Goal: Task Accomplishment & Management: Complete application form

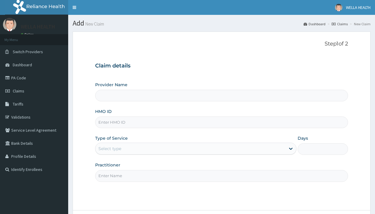
type input "WellaHealth(TELEMEDICINE)"
type input "BCT/10038/A"
type input "WellaHealth"
type input "BHT/10247/A"
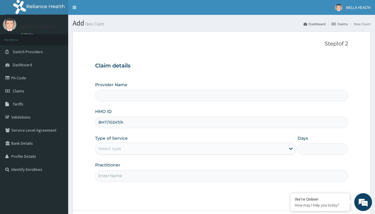
type input "WellaHealth(TELEMEDICINE)"
type input "BHT/10247/A"
type input "WellaHealth"
click at [110, 148] on div "Select type" at bounding box center [110, 148] width 23 height 6
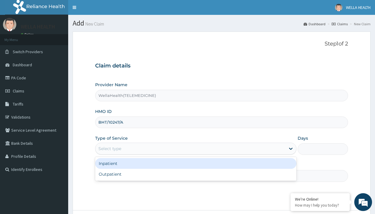
click at [196, 174] on div "Outpatient" at bounding box center [195, 174] width 201 height 11
type input "1"
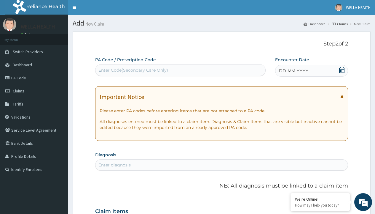
scroll to position [50, 0]
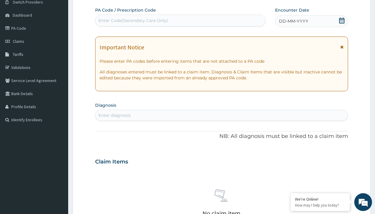
click at [293, 21] on span "DD-MM-YYYY" at bounding box center [293, 21] width 29 height 6
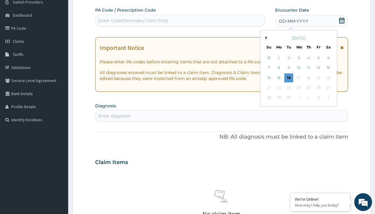
click at [265, 38] on button "Previous Month" at bounding box center [265, 37] width 3 height 3
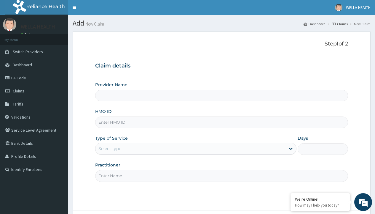
type input "BHT/10379/A"
type input "WellaHealth(TELEMEDICINE)"
type input "BHT/10379/A"
type input "WellaHealth"
type input "WellaHealth(TELEMEDICINE)"
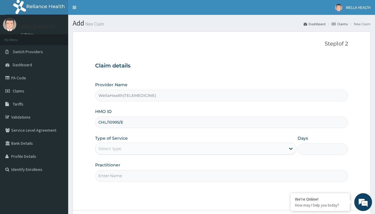
type input "CHL/10995/E"
type input "WellaHealth"
type input "WellaHealth(TELEMEDICINE)"
type input "CYA/10236/F"
type input "WellaHealth"
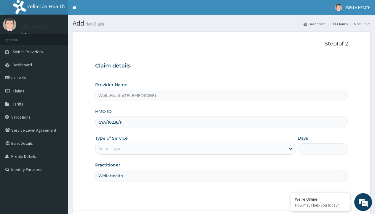
click at [110, 148] on div "Select type" at bounding box center [110, 148] width 23 height 6
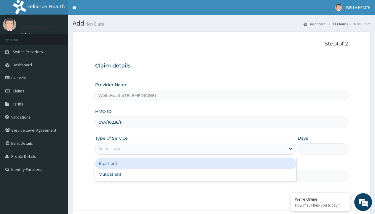
click at [196, 174] on div "Outpatient" at bounding box center [195, 174] width 201 height 11
type input "1"
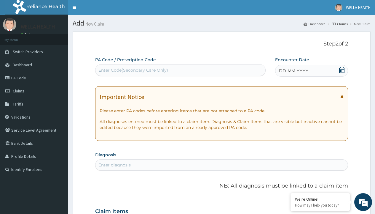
scroll to position [50, 0]
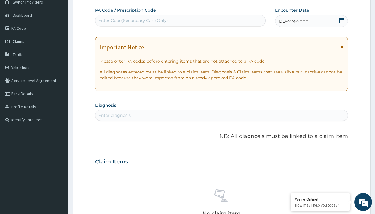
click at [293, 21] on span "DD-MM-YYYY" at bounding box center [293, 21] width 29 height 6
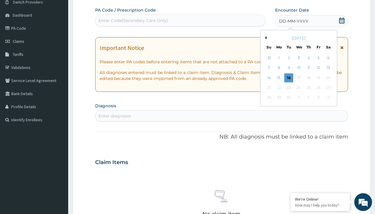
click at [265, 38] on button "Previous Month" at bounding box center [265, 37] width 3 height 3
click at [318, 77] on div "15" at bounding box center [318, 77] width 9 height 9
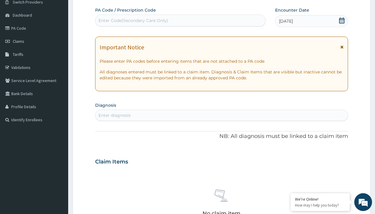
click at [133, 20] on div "Enter Code(Secondary Care Only)" at bounding box center [134, 21] width 70 height 6
type input "PR/590E0299"
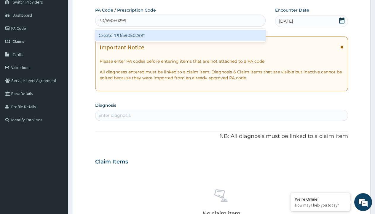
scroll to position [0, 0]
click at [180, 35] on div "Create "PR/590E0299"" at bounding box center [180, 35] width 170 height 11
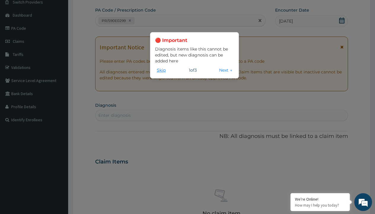
click at [161, 70] on button "Skip" at bounding box center [161, 70] width 12 height 7
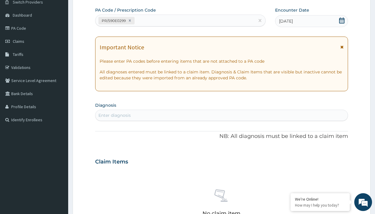
click at [115, 115] on div "Enter diagnosis" at bounding box center [115, 115] width 32 height 6
type input "prescription collected"
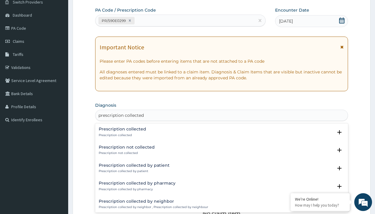
click at [122, 135] on p "Prescription collected" at bounding box center [122, 135] width 47 height 4
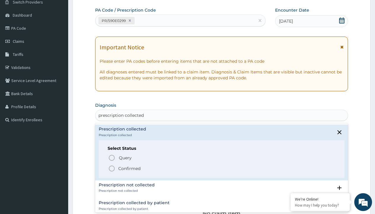
click at [129, 168] on p "Confirmed" at bounding box center [129, 168] width 22 height 6
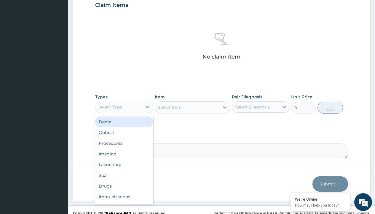
type input "procedures"
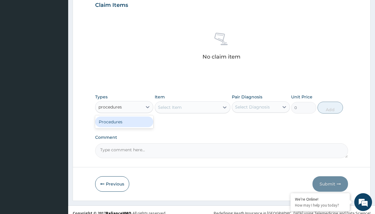
click at [124, 121] on div "Procedures" at bounding box center [124, 121] width 58 height 11
click at [170, 107] on div "Select Item" at bounding box center [170, 107] width 24 height 6
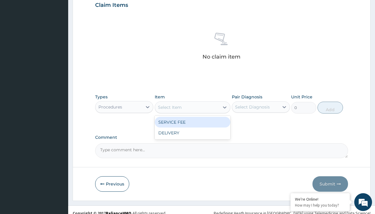
type input "service fee"
click at [193, 122] on div "SERVICE FEE" at bounding box center [193, 122] width 76 height 11
type input "100"
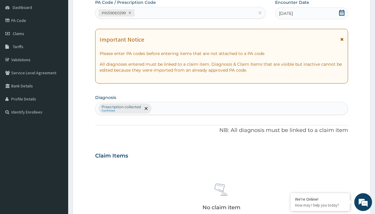
type input "prescription collected"
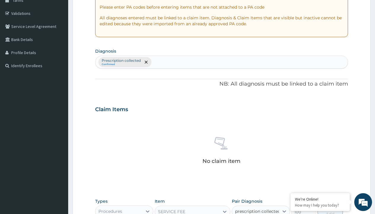
checkbox input "true"
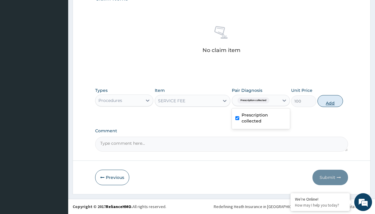
click at [331, 101] on button "Add" at bounding box center [330, 101] width 25 height 12
type input "0"
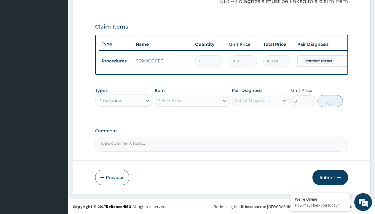
scroll to position [191, 0]
click at [110, 100] on div "Procedures" at bounding box center [111, 100] width 24 height 6
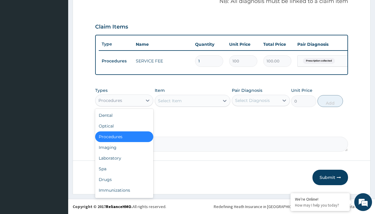
type input "drugs"
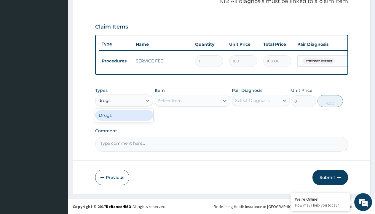
click at [124, 115] on div "Drugs" at bounding box center [124, 115] width 58 height 11
click at [170, 100] on div "Select Item" at bounding box center [193, 101] width 76 height 12
type input "artemether + lumefantrine 20/120 lumartem x24"
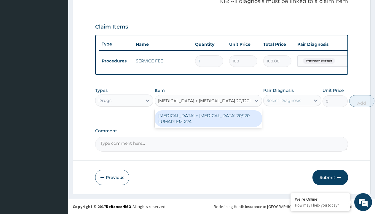
click at [208, 118] on div "[MEDICAL_DATA] + [MEDICAL_DATA] 20/120 LUMARTEM X24" at bounding box center [208, 118] width 107 height 17
type input "121.9000015258789"
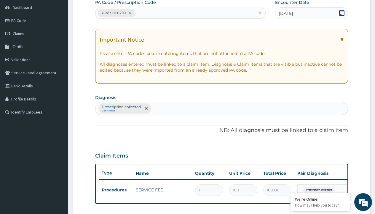
type input "prescription collected"
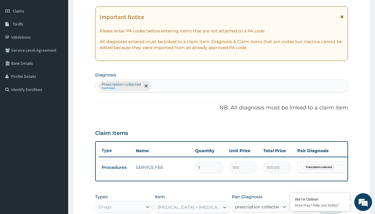
scroll to position [191, 0]
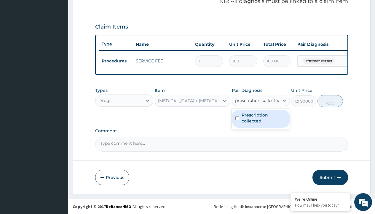
click at [261, 118] on label "Prescription collected" at bounding box center [264, 118] width 45 height 12
checkbox input "true"
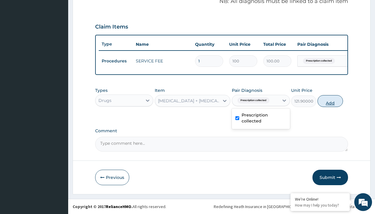
click at [331, 101] on button "Add" at bounding box center [330, 101] width 25 height 12
type input "0"
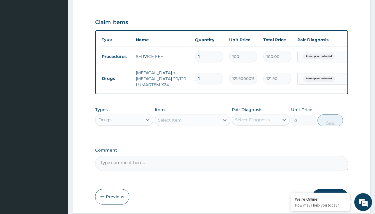
type input "24"
type input "2925.60"
type input "24"
click at [116, 78] on td "Drugs" at bounding box center [116, 78] width 34 height 11
type input "drugs"
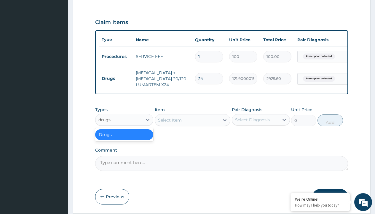
scroll to position [0, 0]
click at [124, 139] on div "Drugs" at bounding box center [124, 134] width 58 height 11
click at [170, 123] on div "Select Item" at bounding box center [170, 120] width 24 height 6
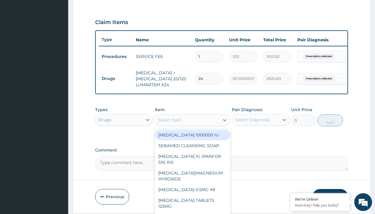
type input "terbinafine cream (tabasil)"
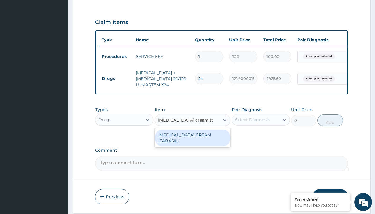
click at [193, 139] on div "[MEDICAL_DATA] CREAM (TABASIL)" at bounding box center [193, 137] width 76 height 17
type input "4655"
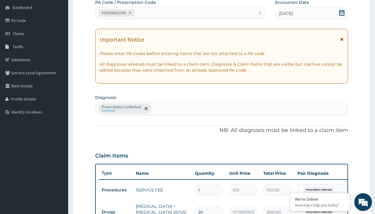
type input "prescription collected"
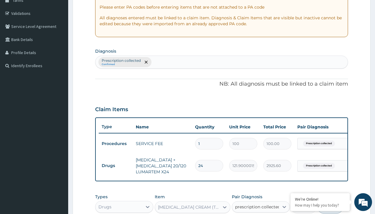
checkbox input "true"
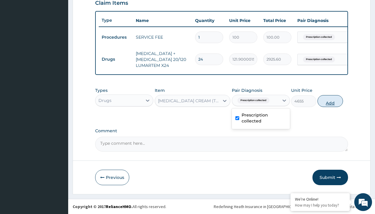
click at [331, 101] on button "Add" at bounding box center [330, 101] width 25 height 12
type input "0"
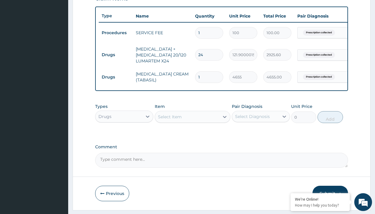
click at [116, 55] on td "Drugs" at bounding box center [116, 54] width 34 height 11
type input "drugs"
click at [124, 135] on div "Drugs" at bounding box center [124, 131] width 58 height 11
click at [170, 120] on div "Select Item" at bounding box center [170, 117] width 24 height 6
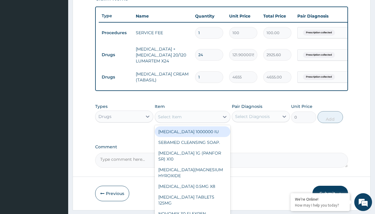
type input "augmentin 457mg suspension"
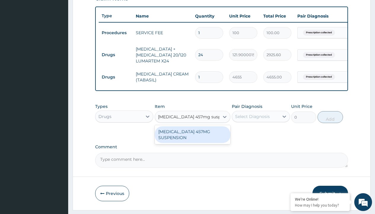
click at [193, 139] on div "AUGMENTIN 457MG SUSPENSION" at bounding box center [193, 134] width 76 height 17
type input "8255.5"
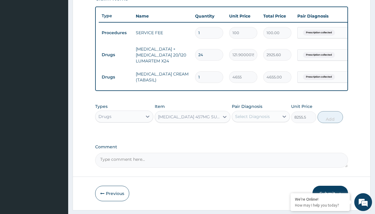
scroll to position [57, 0]
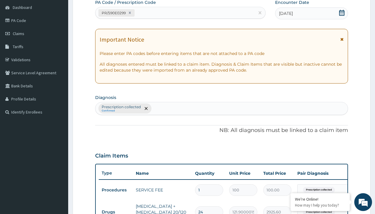
click at [121, 107] on p "Prescription collected" at bounding box center [121, 106] width 39 height 5
type input "prescription collected"
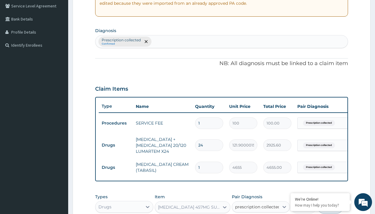
scroll to position [235, 0]
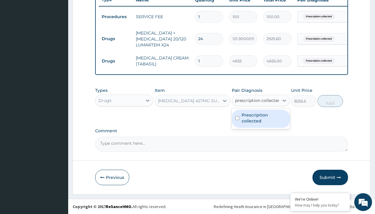
click at [261, 118] on label "Prescription collected" at bounding box center [264, 118] width 45 height 12
checkbox input "true"
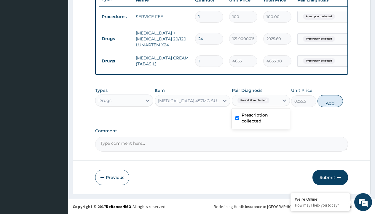
click at [331, 101] on button "Add" at bounding box center [330, 101] width 25 height 12
type input "0"
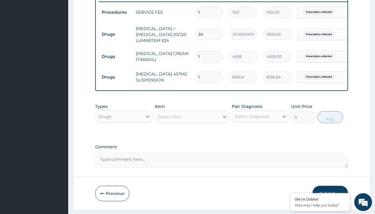
click at [116, 34] on td "Drugs" at bounding box center [116, 34] width 34 height 11
type input "drugs"
click at [124, 135] on div "Drugs" at bounding box center [124, 131] width 58 height 11
click at [170, 120] on div "Select Item" at bounding box center [170, 117] width 24 height 6
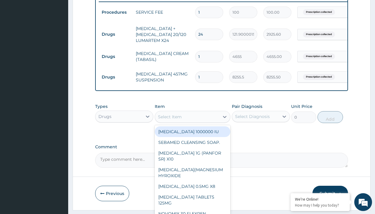
type input "tuxil-d/tuxil-n syrup/bott"
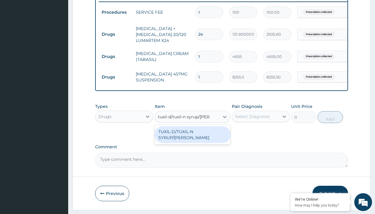
click at [193, 136] on div "TUXIL-D/TUXIL-N SYRUP/BOTT" at bounding box center [193, 134] width 76 height 17
type input "1425"
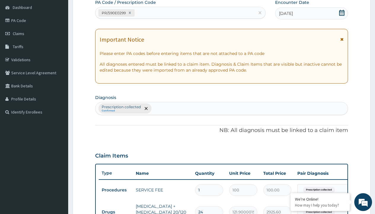
type input "prescription collected"
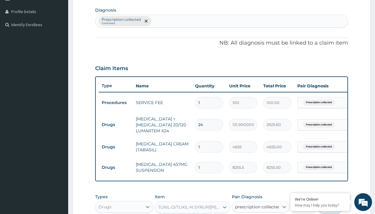
checkbox input "true"
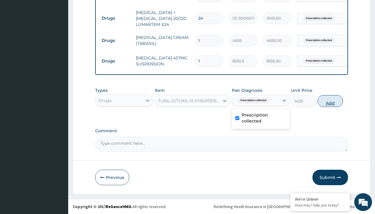
click at [331, 101] on button "Add" at bounding box center [330, 101] width 25 height 12
type input "0"
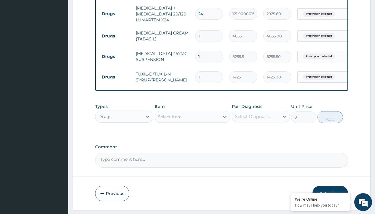
click at [116, 14] on td "Drugs" at bounding box center [116, 13] width 34 height 11
type input "drugs"
click at [124, 135] on div "Drugs" at bounding box center [124, 131] width 58 height 11
click at [170, 120] on div "Select Item" at bounding box center [170, 117] width 24 height 6
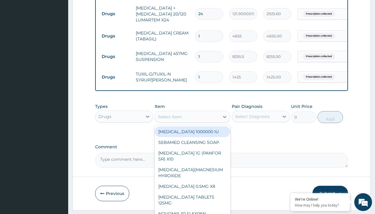
type input "ibuprofen syrup/bott"
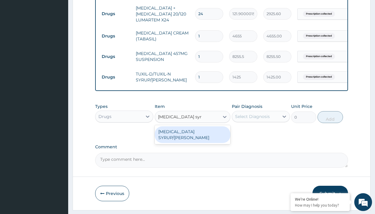
click at [193, 136] on div "IBUPROFEN SYRUP/BOTT" at bounding box center [193, 134] width 76 height 17
type input "2500"
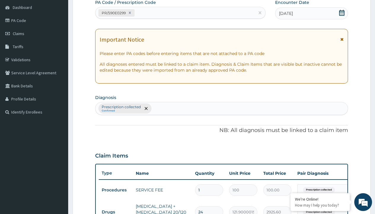
type input "prescription collected"
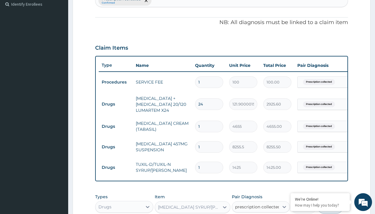
checkbox input "true"
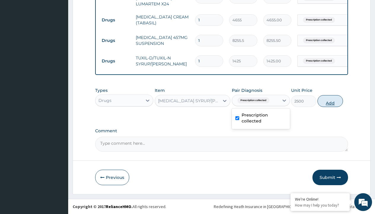
click at [331, 101] on button "Add" at bounding box center [330, 101] width 25 height 12
type input "0"
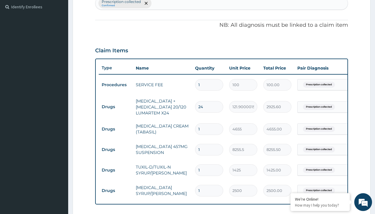
type input "drugs"
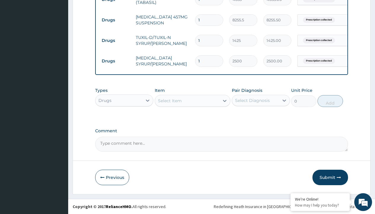
click at [170, 100] on div "Select Item" at bounding box center [170, 101] width 24 height 6
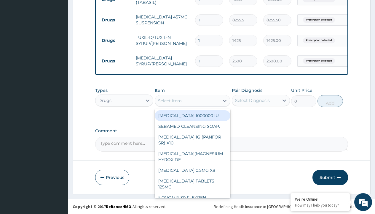
type input "cetirizine syrup"
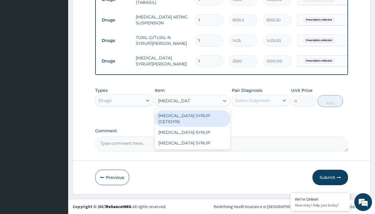
click at [193, 115] on div "[MEDICAL_DATA] SYRUP (CETIDYN)" at bounding box center [193, 118] width 76 height 17
type input "2200"
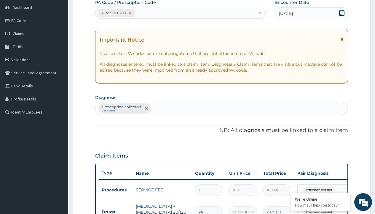
type input "prescription collected"
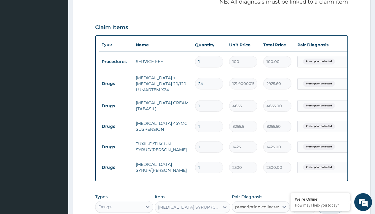
checkbox input "true"
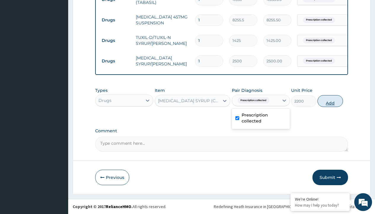
click at [331, 101] on button "Add" at bounding box center [330, 101] width 25 height 12
type input "0"
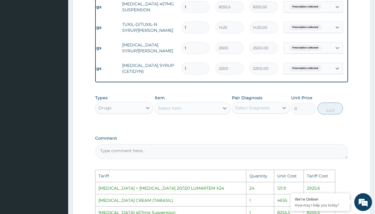
scroll to position [0, 45]
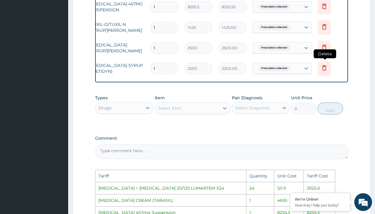
click at [324, 73] on icon at bounding box center [324, 68] width 13 height 15
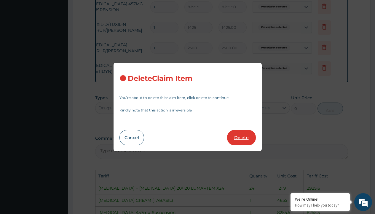
click at [247, 137] on button "Delete" at bounding box center [241, 137] width 29 height 15
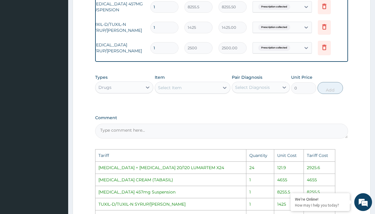
click at [202, 92] on div "Select Item" at bounding box center [187, 87] width 65 height 9
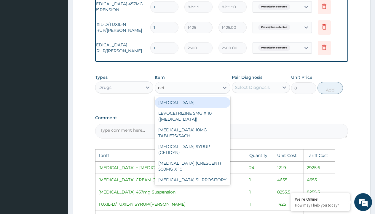
type input "ceti"
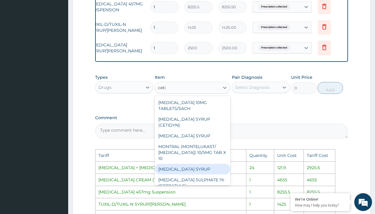
click at [195, 167] on div "[MEDICAL_DATA] SYRUP" at bounding box center [193, 169] width 76 height 11
type input "4000"
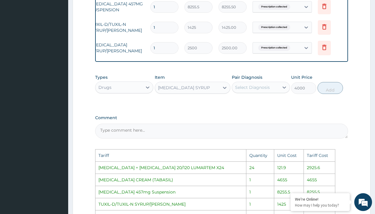
click at [258, 90] on div "Select Diagnosis" at bounding box center [252, 87] width 35 height 6
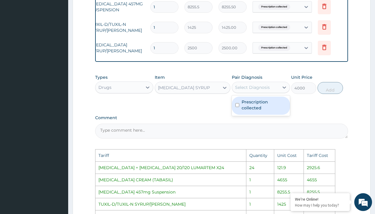
click at [263, 109] on label "Prescription collected" at bounding box center [264, 105] width 45 height 12
checkbox input "true"
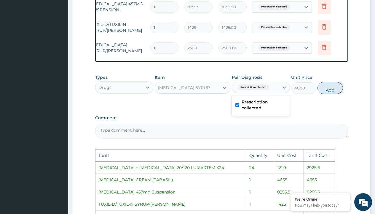
click at [332, 94] on button "Add" at bounding box center [330, 88] width 25 height 12
type input "0"
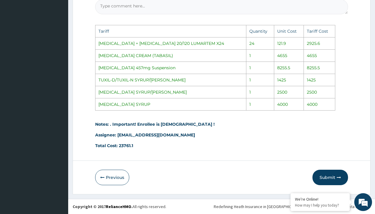
scroll to position [454, 0]
click at [336, 175] on button "Submit" at bounding box center [331, 176] width 36 height 15
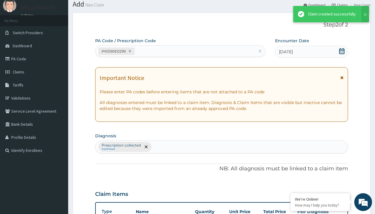
scroll to position [317, 0]
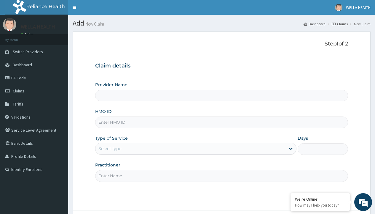
type input "WellaHealth(TELEMEDICINE)"
type input "GBI/10341/B"
type input "WellaHealth"
click at [110, 148] on div "Select type" at bounding box center [110, 148] width 23 height 6
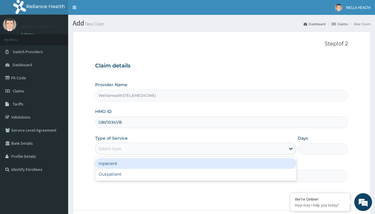
click at [196, 174] on div "Outpatient" at bounding box center [195, 174] width 201 height 11
type input "1"
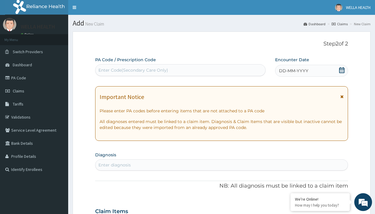
scroll to position [50, 0]
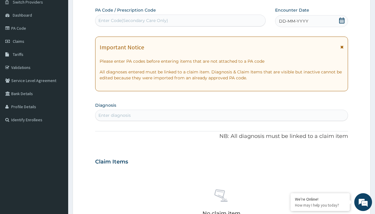
click at [293, 21] on span "DD-MM-YYYY" at bounding box center [293, 21] width 29 height 6
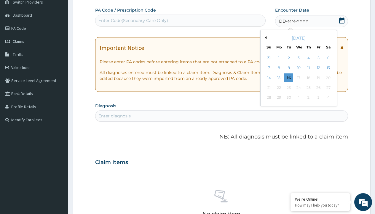
click at [265, 38] on button "Previous Month" at bounding box center [265, 37] width 3 height 3
click at [318, 77] on div "15" at bounding box center [318, 77] width 9 height 9
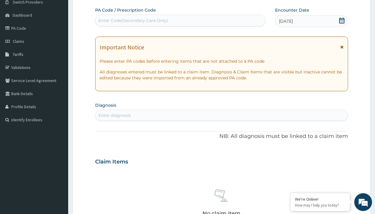
click at [133, 20] on div "Enter Code(Secondary Care Only)" at bounding box center [134, 21] width 70 height 6
type input "PR/0BF41987"
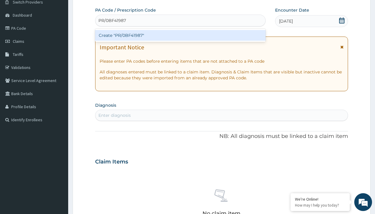
scroll to position [0, 0]
click at [180, 35] on div "Create "PR/0BF41987"" at bounding box center [180, 35] width 170 height 11
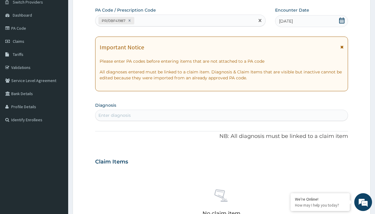
click at [115, 115] on div "Enter diagnosis" at bounding box center [115, 115] width 32 height 6
type input "prescription collected"
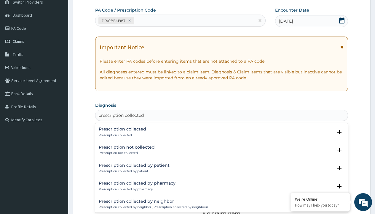
click at [122, 135] on p "Prescription collected" at bounding box center [122, 135] width 47 height 4
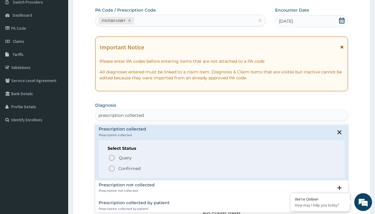
click at [129, 168] on p "Confirmed" at bounding box center [129, 168] width 22 height 6
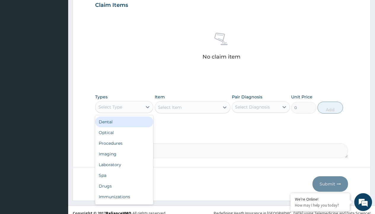
type input "procedures"
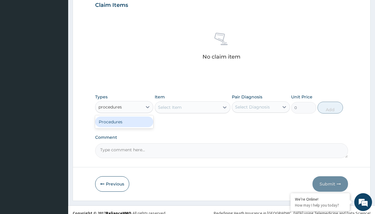
scroll to position [0, 0]
click at [124, 121] on div "Procedures" at bounding box center [124, 121] width 58 height 11
click at [170, 107] on div "Select Item" at bounding box center [170, 107] width 24 height 6
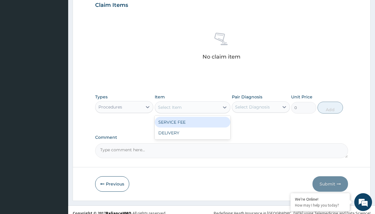
type input "service fee"
click at [193, 122] on div "SERVICE FEE" at bounding box center [193, 122] width 76 height 11
type input "100"
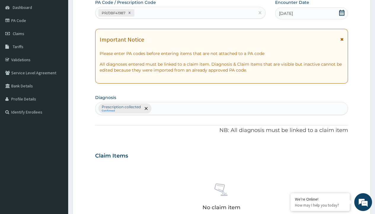
scroll to position [104, 0]
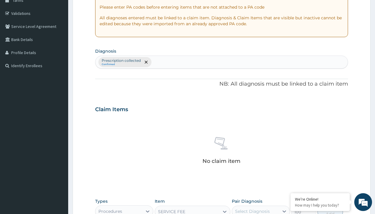
type input "prescription collected"
checkbox input "true"
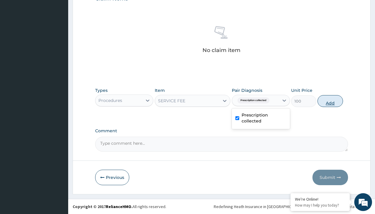
click at [331, 101] on button "Add" at bounding box center [330, 101] width 25 height 12
type input "0"
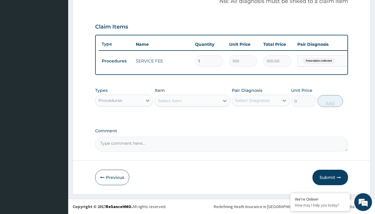
scroll to position [191, 0]
click at [110, 100] on div "Procedures" at bounding box center [111, 100] width 24 height 6
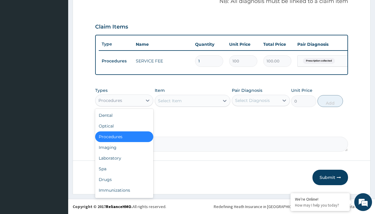
type input "drugs"
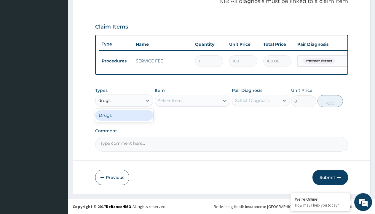
click at [124, 115] on div "Drugs" at bounding box center [124, 115] width 58 height 11
click at [170, 100] on div "Select Item" at bounding box center [193, 101] width 76 height 12
type input "ciprofloxacin 500mg by 10 ciprogem/pack"
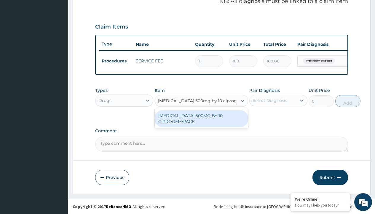
click at [201, 118] on div "CIPROFLOXACIN 500MG BY 10 CIPROGEM/PACK" at bounding box center [201, 118] width 93 height 17
type input "440"
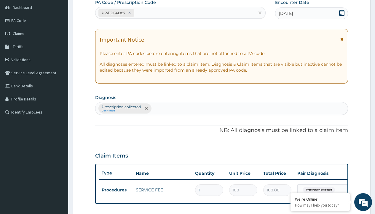
type input "prescription collected"
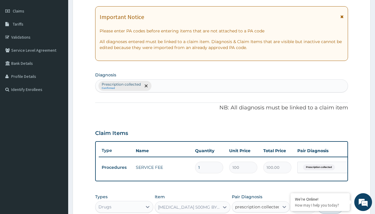
checkbox input "true"
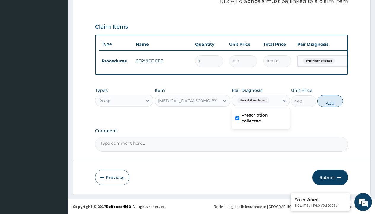
click at [331, 101] on button "Add" at bounding box center [330, 101] width 25 height 12
type input "0"
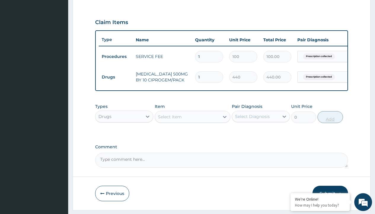
type input "10"
type input "4400.00"
type input "10"
click at [116, 77] on td "Drugs" at bounding box center [116, 77] width 34 height 11
type input "drugs"
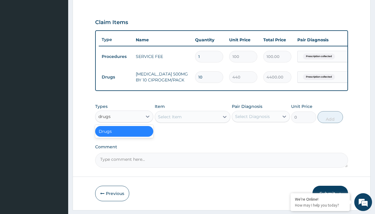
scroll to position [0, 0]
click at [124, 135] on div "Drugs" at bounding box center [124, 131] width 58 height 11
click at [170, 120] on div "Select Item" at bounding box center [170, 117] width 24 height 6
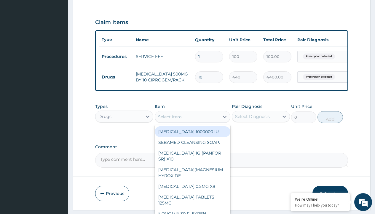
type input "amatem softgel forte tablets 80/480/pack"
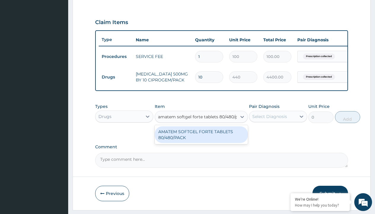
click at [201, 139] on div "AMATEM SOFTGEL FORTE TABLETS 80/480/PACK" at bounding box center [201, 134] width 93 height 17
type input "601.7000122070312"
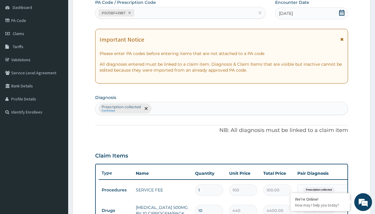
type input "prescription collected"
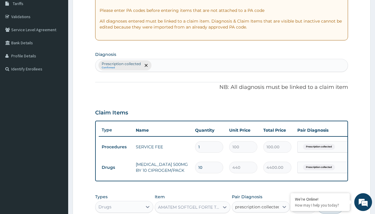
checkbox input "true"
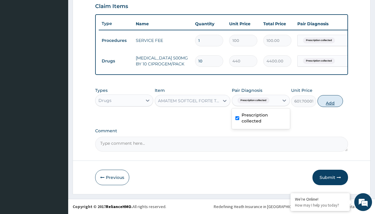
click at [331, 101] on button "Add" at bounding box center [330, 101] width 25 height 12
type input "0"
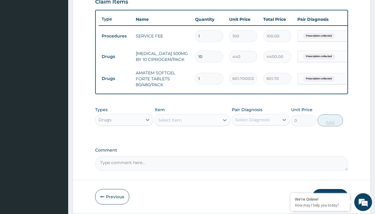
type input "6"
type input "3610.20"
type input "6"
click at [116, 56] on td "Drugs" at bounding box center [116, 56] width 34 height 11
type input "drugs"
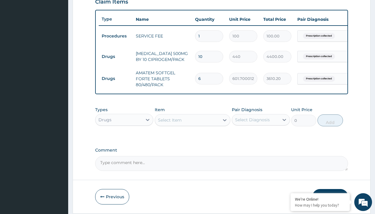
scroll to position [0, 0]
click at [124, 139] on div "Drugs" at bounding box center [124, 134] width 58 height 11
click at [170, 123] on div "Select Item" at bounding box center [170, 120] width 24 height 6
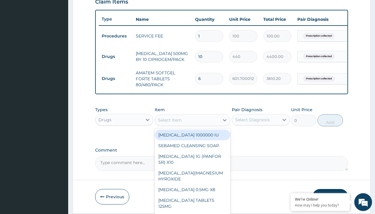
type input "loperamide caps 2mg/sach"
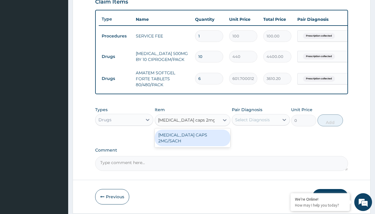
click at [193, 139] on div "[MEDICAL_DATA] CAPS 2MG/SACH" at bounding box center [193, 137] width 76 height 17
type input "420"
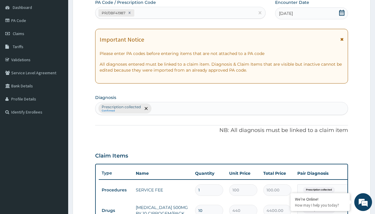
type input "prescription collected"
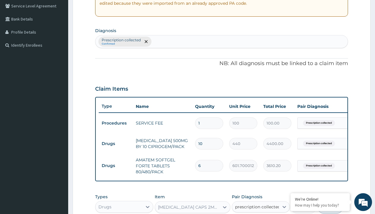
checkbox input "true"
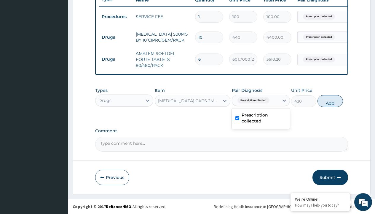
click at [331, 101] on button "Add" at bounding box center [330, 101] width 25 height 12
type input "0"
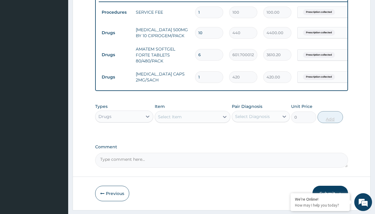
type input "10"
type input "4200.00"
type input "10"
click at [116, 33] on td "Drugs" at bounding box center [116, 32] width 34 height 11
type input "drugs"
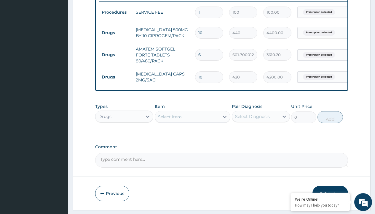
scroll to position [0, 0]
click at [124, 135] on div "Drugs" at bounding box center [124, 131] width 58 height 11
click at [170, 120] on div "Select Item" at bounding box center [170, 117] width 24 height 6
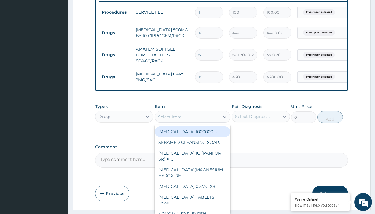
type input "paracetamol 500mg tablet emzor/sach"
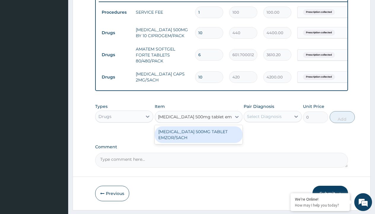
click at [199, 139] on div "PARACETAMOL 500MG TABLET EMZOR/SACH" at bounding box center [199, 134] width 88 height 17
type input "24"
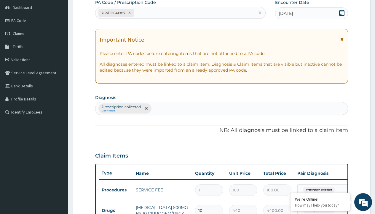
type input "prescription collected"
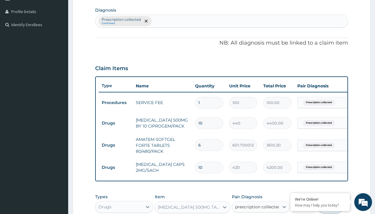
checkbox input "true"
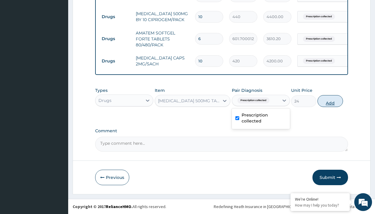
click at [331, 101] on button "Add" at bounding box center [330, 101] width 25 height 12
type input "0"
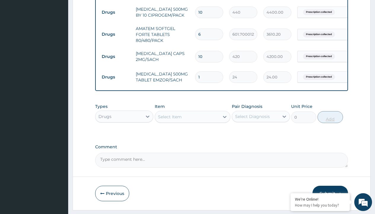
type input "24"
type input "576.00"
type input "24"
click at [116, 12] on td "Drugs" at bounding box center [116, 12] width 34 height 11
type input "drugs"
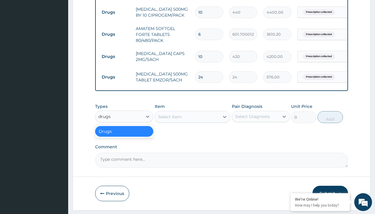
click at [124, 135] on div "Drugs" at bounding box center [124, 131] width 58 height 11
click at [170, 120] on div "Select Item" at bounding box center [170, 117] width 24 height 6
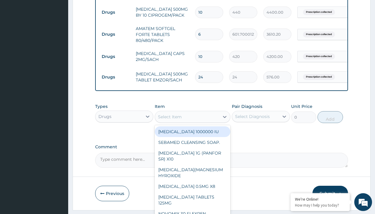
type input "ors/sachet"
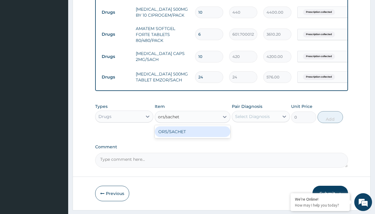
click at [193, 136] on div "ORS/SACHET" at bounding box center [193, 131] width 76 height 11
type input "600"
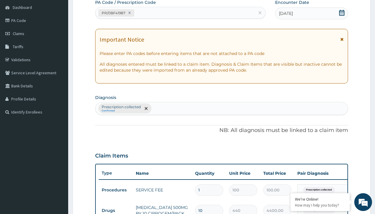
type input "prescription collected"
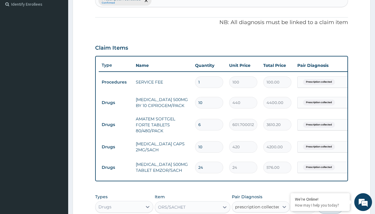
checkbox input "true"
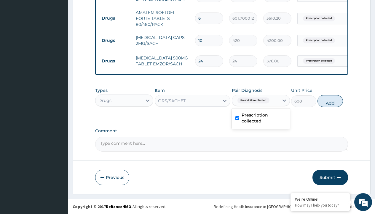
click at [331, 101] on button "Add" at bounding box center [330, 101] width 25 height 12
type input "0"
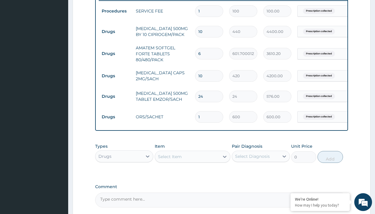
scroll to position [217, 0]
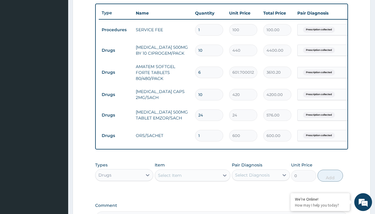
click at [206, 98] on input "10" at bounding box center [209, 95] width 28 height 12
type input "1"
type input "420.00"
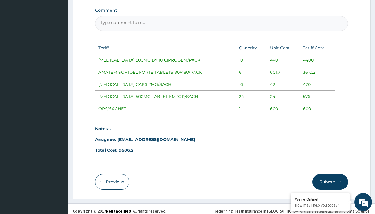
scroll to position [421, 0]
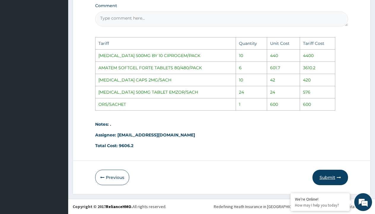
type input "1"
click at [334, 176] on button "Submit" at bounding box center [331, 176] width 36 height 15
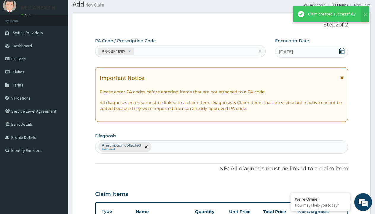
scroll to position [296, 0]
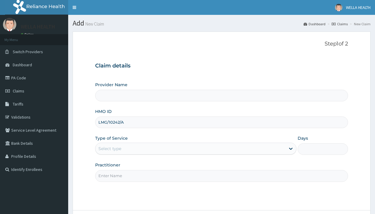
type input "LMG/10242/A"
type input "WellaHealth"
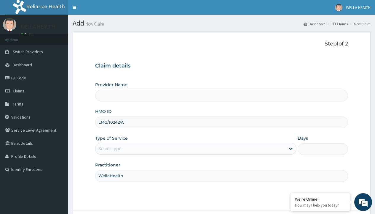
type input "WellaHealth(TELEMEDICINE)"
type input "WellaHealth"
click at [110, 148] on div "Select type" at bounding box center [110, 148] width 23 height 6
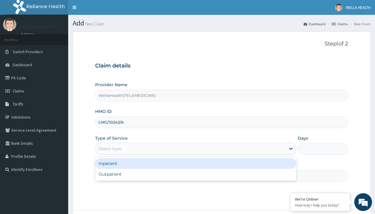
click at [196, 174] on div "Outpatient" at bounding box center [195, 174] width 201 height 11
type input "1"
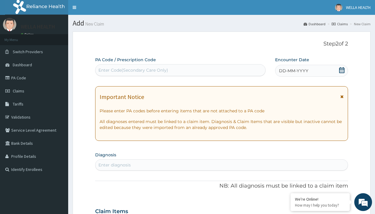
scroll to position [50, 0]
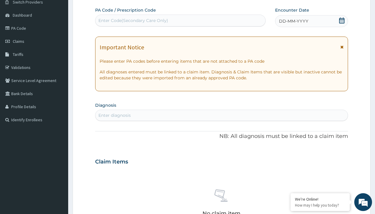
click at [293, 21] on span "DD-MM-YYYY" at bounding box center [293, 21] width 29 height 6
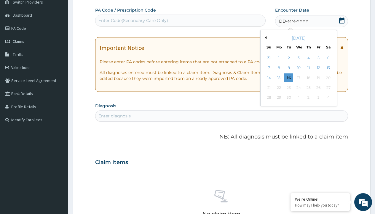
click at [265, 38] on button "Previous Month" at bounding box center [265, 37] width 3 height 3
click at [318, 77] on div "15" at bounding box center [318, 77] width 9 height 9
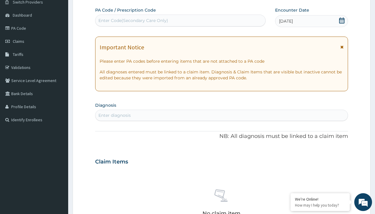
click at [133, 20] on div "Enter Code(Secondary Care Only)" at bounding box center [134, 21] width 70 height 6
type input "PR/C6DDB223"
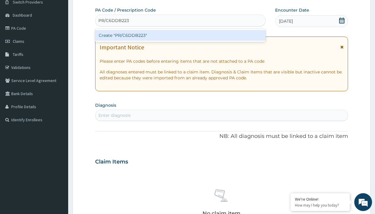
click at [180, 35] on div "Create "PR/C6DDB223"" at bounding box center [180, 35] width 170 height 11
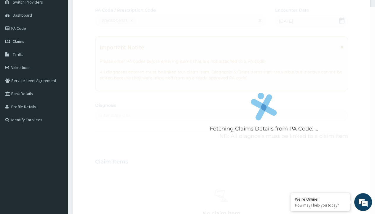
click at [115, 115] on div "Enter diagnosis" at bounding box center [115, 115] width 32 height 6
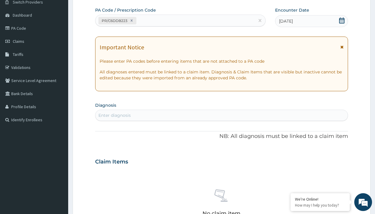
type input "prescription collected"
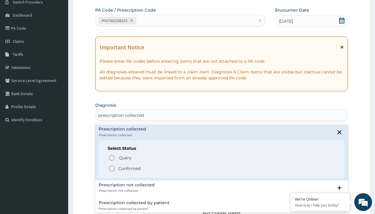
click at [129, 168] on p "Confirmed" at bounding box center [129, 168] width 22 height 6
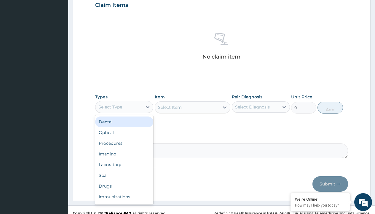
type input "procedures"
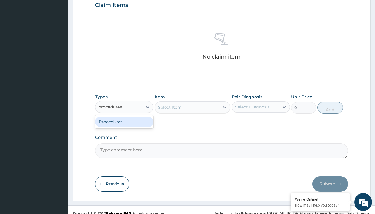
click at [124, 121] on div "Procedures" at bounding box center [124, 121] width 58 height 11
click at [170, 107] on div "Select Item" at bounding box center [170, 107] width 24 height 6
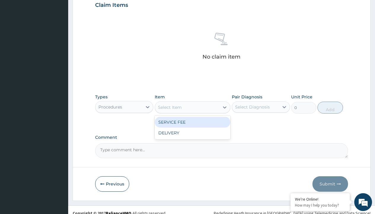
type input "service fee"
click at [193, 122] on div "SERVICE FEE" at bounding box center [193, 122] width 76 height 11
type input "100"
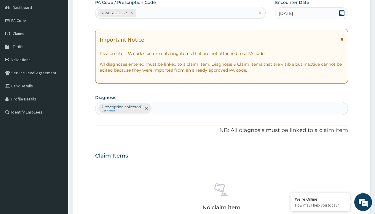
type input "prescription collected"
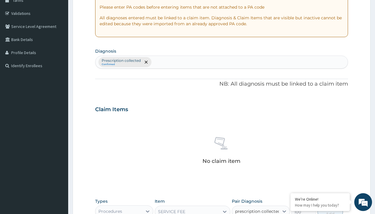
checkbox input "true"
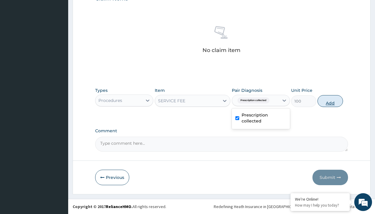
click at [331, 101] on button "Add" at bounding box center [330, 101] width 25 height 12
type input "0"
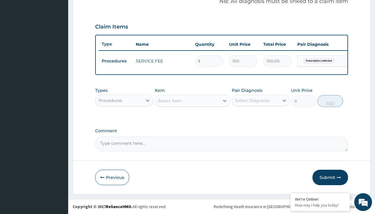
scroll to position [191, 0]
click at [110, 100] on div "Procedures" at bounding box center [111, 100] width 24 height 6
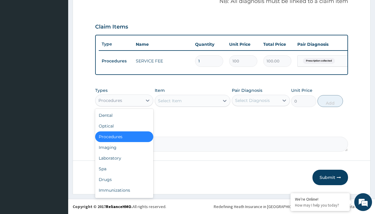
type input "drugs"
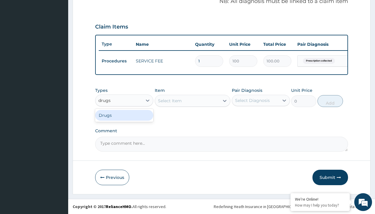
scroll to position [0, 0]
click at [124, 115] on div "Drugs" at bounding box center [124, 115] width 58 height 11
click at [170, 100] on div "Select Item" at bounding box center [193, 101] width 76 height 12
type input "amatem softgel forte tablets 80/480/pack"
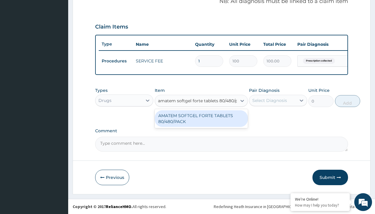
click at [201, 118] on div "AMATEM SOFTGEL FORTE TABLETS 80/480/PACK" at bounding box center [201, 118] width 93 height 17
type input "601.7000122070312"
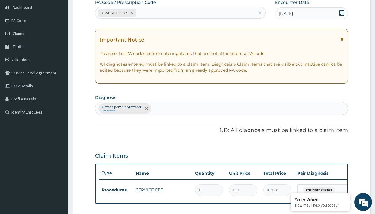
type input "prescription collected"
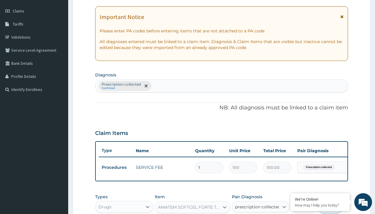
checkbox input "true"
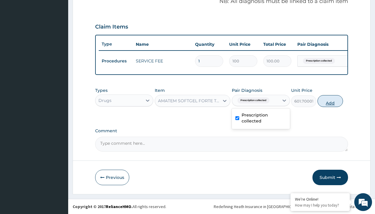
click at [331, 101] on button "Add" at bounding box center [330, 101] width 25 height 12
type input "0"
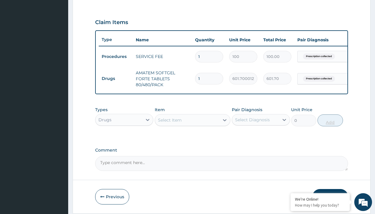
type input "6"
type input "3610.20"
type input "6"
click at [116, 78] on td "Drugs" at bounding box center [116, 78] width 34 height 11
type input "drugs"
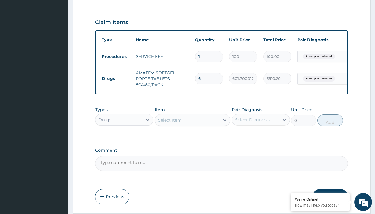
scroll to position [0, 0]
click at [124, 139] on div "Drugs" at bounding box center [124, 134] width 58 height 11
click at [170, 123] on div "Select Item" at bounding box center [170, 120] width 24 height 6
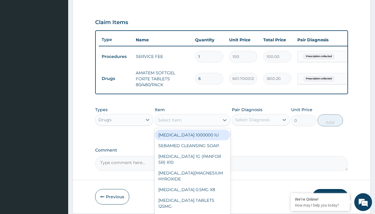
type input "loperamide caps 2mg/sach"
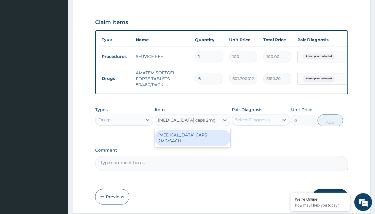
click at [193, 139] on div "LOPERAMIDE CAPS 2MG/SACH" at bounding box center [193, 137] width 76 height 17
type input "420"
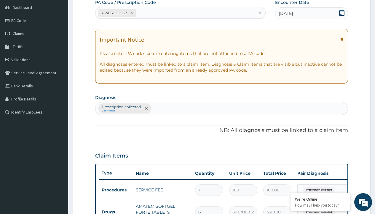
type input "prescription collected"
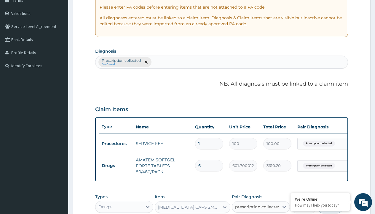
checkbox input "true"
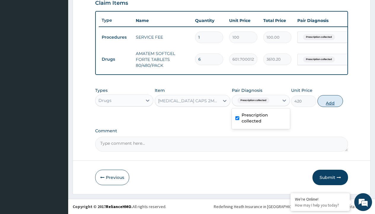
click at [331, 101] on button "Add" at bounding box center [330, 101] width 25 height 12
type input "0"
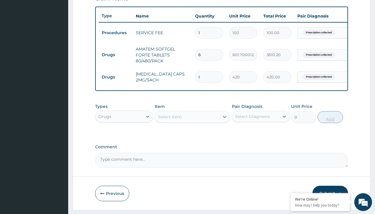
type input "10"
type input "4200.00"
type input "10"
click at [116, 55] on td "Drugs" at bounding box center [116, 54] width 34 height 11
type input "drugs"
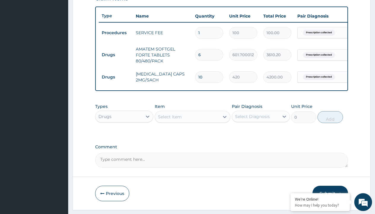
scroll to position [0, 0]
click at [124, 135] on div "Drugs" at bounding box center [124, 131] width 58 height 11
click at [170, 120] on div "Select Item" at bounding box center [170, 117] width 24 height 6
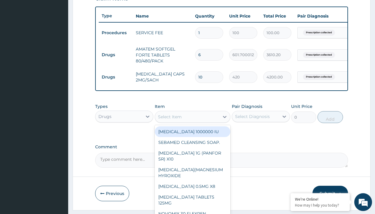
type input "ors/sachet"
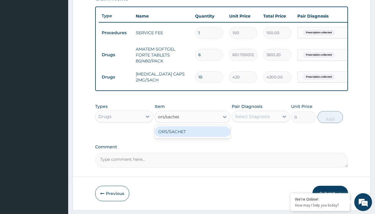
click at [193, 136] on div "ORS/SACHET" at bounding box center [193, 131] width 76 height 11
type input "600"
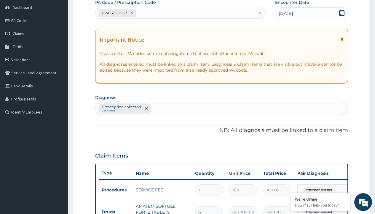
type input "prescription collected"
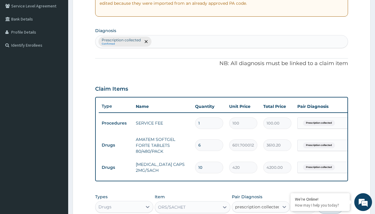
checkbox input "true"
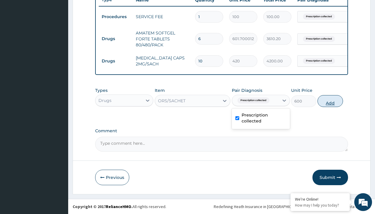
click at [331, 101] on button "Add" at bounding box center [330, 101] width 25 height 12
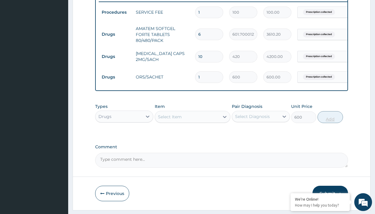
type input "0"
type input "2"
type input "1200.00"
type input "2"
click at [116, 34] on td "Drugs" at bounding box center [116, 34] width 34 height 11
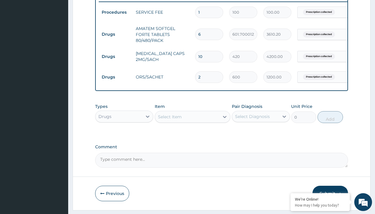
type input "drugs"
click at [124, 135] on div "Drugs" at bounding box center [124, 131] width 58 height 11
click at [170, 120] on div "Select Item" at bounding box center [170, 117] width 24 height 6
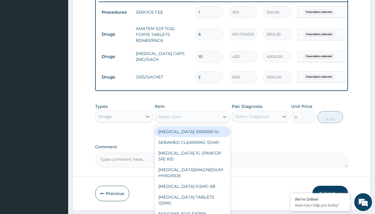
type input "paracetamol 1g tab x 10/sach"
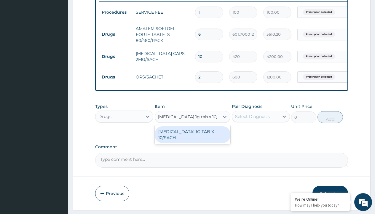
click at [193, 139] on div "[MEDICAL_DATA] 1G TAB X 10/SACH" at bounding box center [193, 134] width 76 height 17
type input "164"
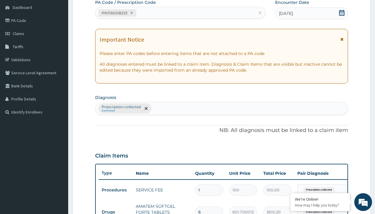
type input "prescription collected"
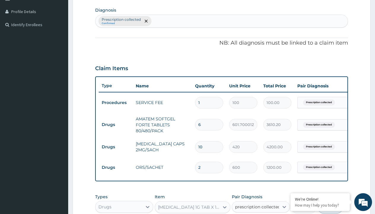
checkbox input "true"
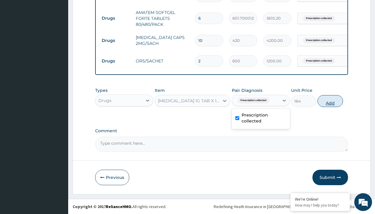
click at [331, 101] on button "Add" at bounding box center [330, 101] width 25 height 12
type input "0"
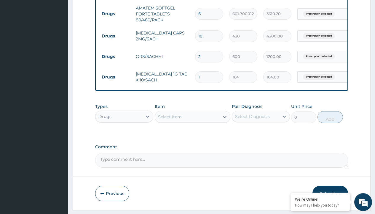
type input "10"
type input "1640.00"
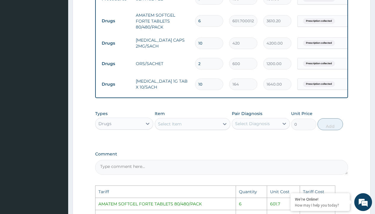
scroll to position [237, 0]
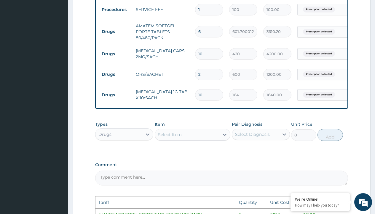
type input "10"
click at [205, 50] on input "10" at bounding box center [209, 54] width 28 height 12
type input "1"
type input "420.00"
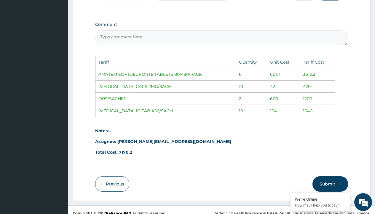
scroll to position [388, 0]
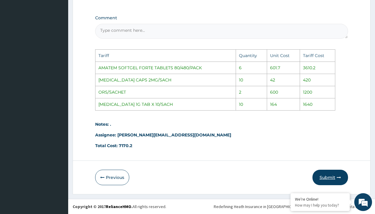
type input "1"
click at [335, 175] on button "Submit" at bounding box center [331, 176] width 36 height 15
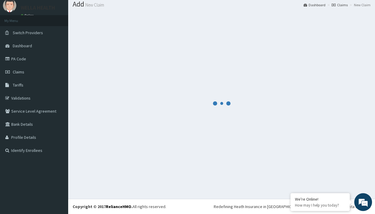
scroll to position [276, 0]
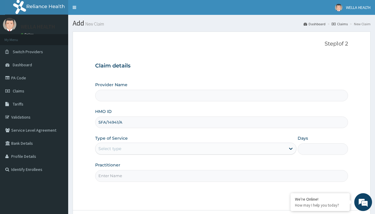
type input "SFA/14941/A"
type input "WellaHealth"
type input "WellaHealth(TELEMEDICINE)"
type input "WellaHealth"
click at [110, 148] on div "Select type" at bounding box center [110, 148] width 23 height 6
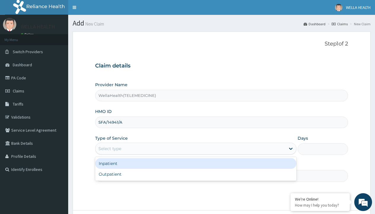
click at [196, 174] on div "Outpatient" at bounding box center [195, 174] width 201 height 11
type input "1"
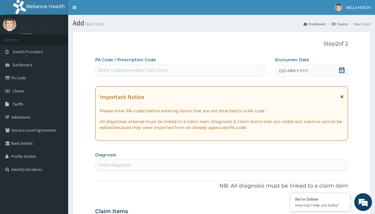
scroll to position [50, 0]
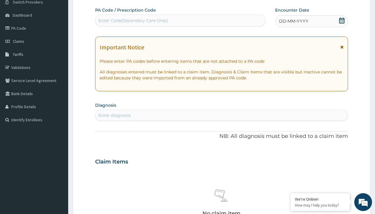
click at [293, 21] on span "DD-MM-YYYY" at bounding box center [293, 21] width 29 height 6
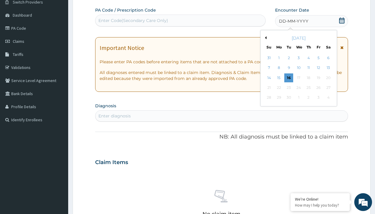
click at [265, 38] on button "Previous Month" at bounding box center [265, 37] width 3 height 3
click at [318, 77] on div "15" at bounding box center [318, 77] width 9 height 9
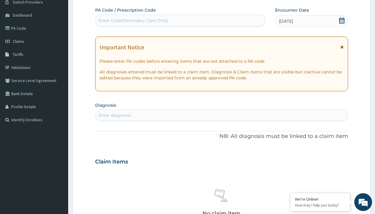
click at [133, 20] on div "Enter Code(Secondary Care Only)" at bounding box center [134, 21] width 70 height 6
type input "PR/483003AC"
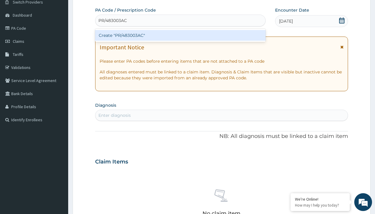
click at [180, 35] on div "Create "PR/483003AC"" at bounding box center [180, 35] width 170 height 11
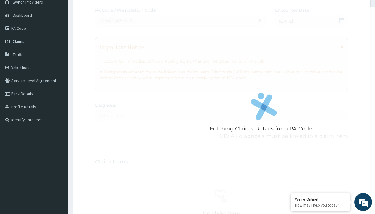
click at [115, 115] on div "Enter diagnosis" at bounding box center [115, 115] width 32 height 6
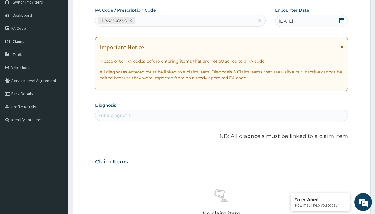
type input "prescription collected"
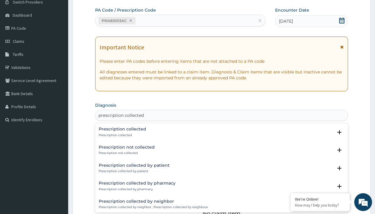
click at [122, 135] on p "Prescription collected" at bounding box center [122, 135] width 47 height 4
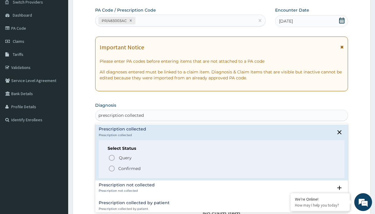
click at [129, 168] on p "Confirmed" at bounding box center [129, 168] width 22 height 6
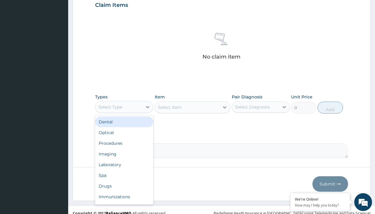
type input "procedures"
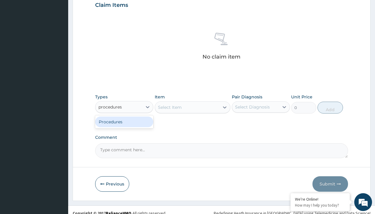
click at [124, 121] on div "Procedures" at bounding box center [124, 121] width 58 height 11
click at [170, 107] on div "Select Item" at bounding box center [170, 107] width 24 height 6
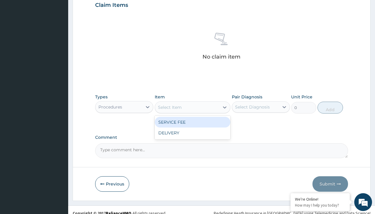
type input "service fee"
click at [193, 122] on div "SERVICE FEE" at bounding box center [193, 122] width 76 height 11
type input "100"
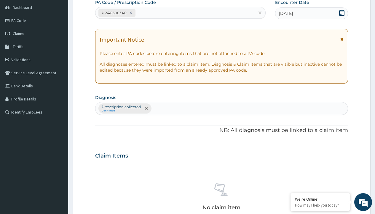
type input "prescription collected"
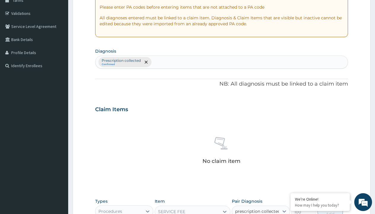
checkbox input "true"
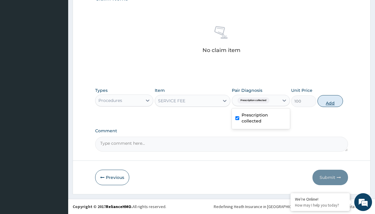
click at [331, 101] on button "Add" at bounding box center [330, 101] width 25 height 12
type input "0"
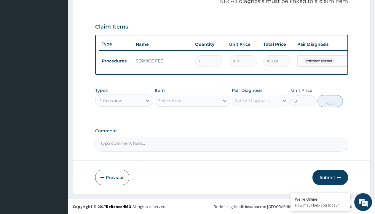
click at [110, 100] on div "Procedures" at bounding box center [111, 100] width 24 height 6
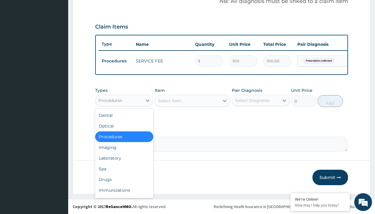
type input "drugs"
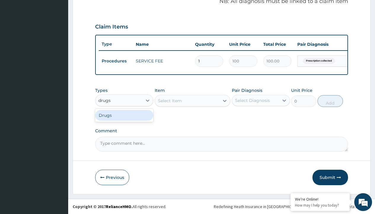
scroll to position [0, 0]
click at [124, 115] on div "Drugs" at bounding box center [124, 115] width 58 height 11
click at [170, 100] on div "Select Item" at bounding box center [193, 101] width 76 height 12
type input "valacyclovir"
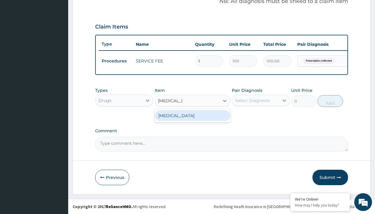
click at [193, 115] on div "VALACYCLOVIR" at bounding box center [193, 115] width 76 height 11
type input "1761.900024414062"
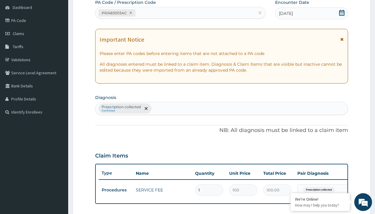
type input "prescription collected"
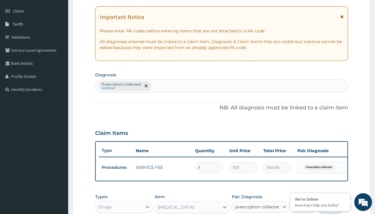
checkbox input "true"
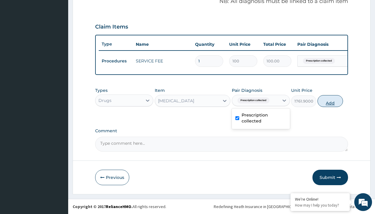
click at [331, 101] on button "Add" at bounding box center [330, 101] width 25 height 12
type input "0"
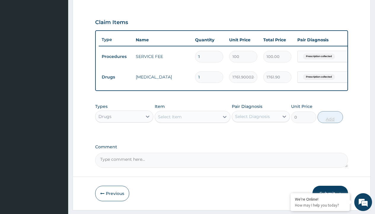
type input "15"
type input "26428.50"
type input "15"
click at [116, 77] on td "Drugs" at bounding box center [116, 77] width 34 height 11
type input "drugs"
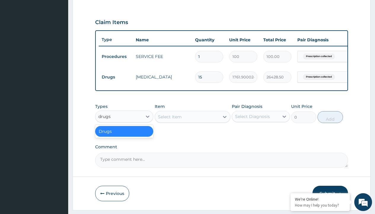
scroll to position [0, 0]
click at [124, 135] on div "Drugs" at bounding box center [124, 131] width 58 height 11
click at [170, 120] on div "Select Item" at bounding box center [170, 117] width 24 height 6
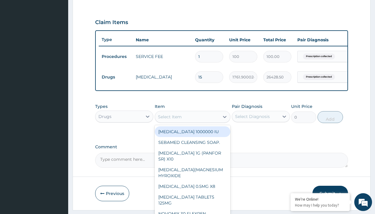
type input "nitrofurantoin tablet/sach"
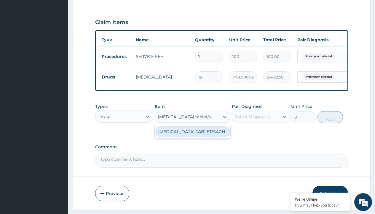
click at [193, 137] on div "NITROFURANTOIN TABLET/SACH" at bounding box center [193, 131] width 76 height 11
type input "400"
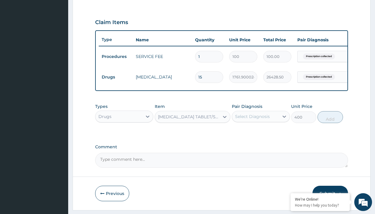
scroll to position [57, 0]
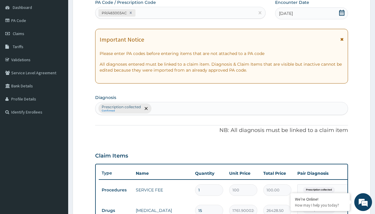
click at [121, 107] on p "Prescription collected" at bounding box center [121, 106] width 39 height 5
type input "prescription collected"
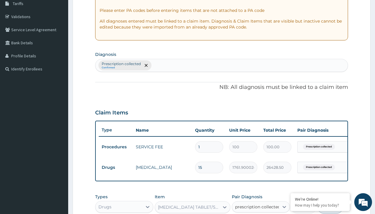
checkbox input "true"
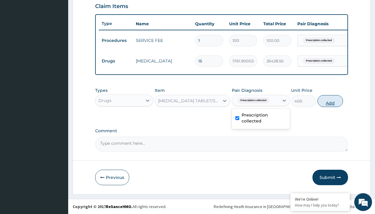
click at [331, 101] on button "Add" at bounding box center [330, 101] width 25 height 12
type input "0"
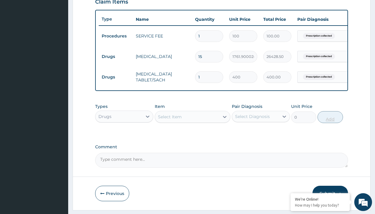
type input "14"
type input "5600.00"
type input "14"
click at [116, 56] on td "Drugs" at bounding box center [116, 56] width 34 height 11
type input "drugs"
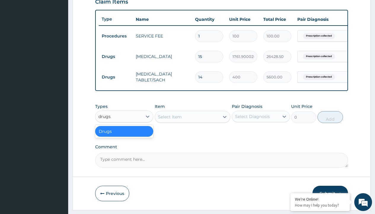
scroll to position [0, 0]
click at [124, 135] on div "Drugs" at bounding box center [124, 131] width 58 height 11
click at [170, 120] on div "Select Item" at bounding box center [170, 117] width 24 height 6
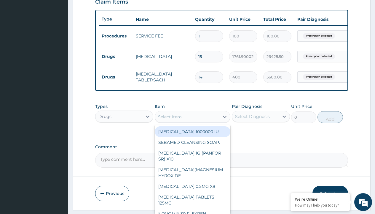
type input "azithromycin 500mg x6"
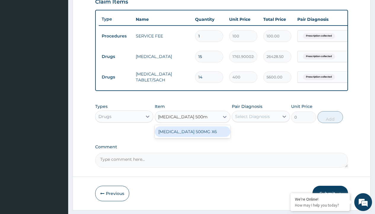
click at [193, 136] on div "AZITHROMYCIN 500MG X6" at bounding box center [193, 131] width 76 height 11
type input "1300"
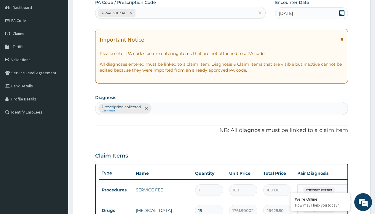
type input "prescription collected"
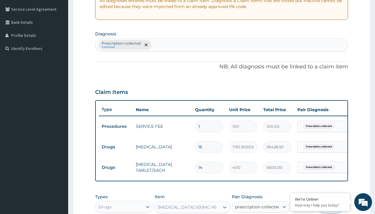
checkbox input "true"
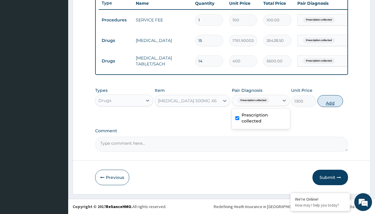
click at [331, 101] on button "Add" at bounding box center [330, 101] width 25 height 12
type input "0"
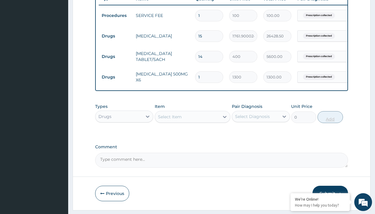
type input "6"
type input "7800.00"
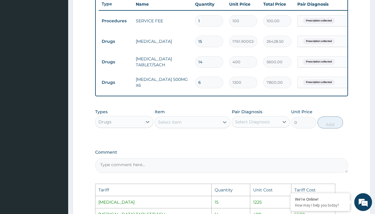
scroll to position [224, 0]
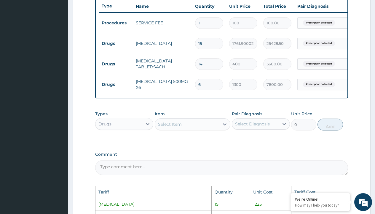
type input "6"
click at [210, 45] on input "15" at bounding box center [209, 44] width 28 height 12
type input "1"
type input "1761.90"
type input "10"
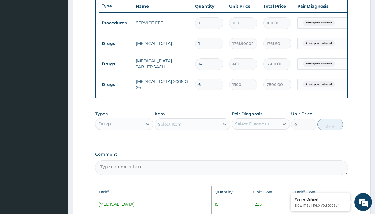
type input "17619.00"
type input "1"
type input "1761.90"
type input "11"
type input "19380.90"
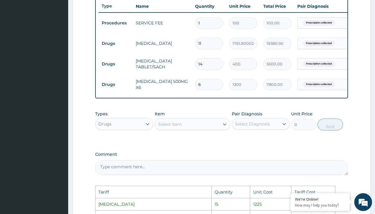
type input "1"
type input "1761.90"
type input "10"
type input "17619.00"
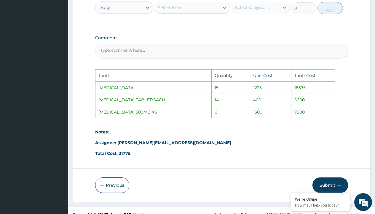
scroll to position [353, 0]
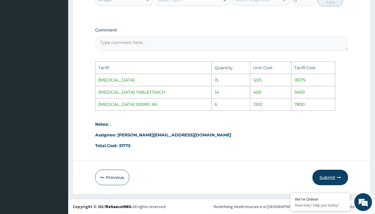
type input "10"
click at [329, 178] on button "Submit" at bounding box center [331, 176] width 36 height 15
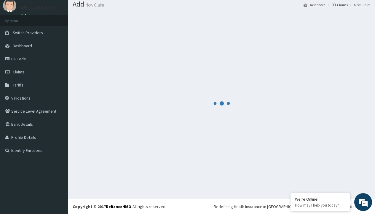
scroll to position [252, 0]
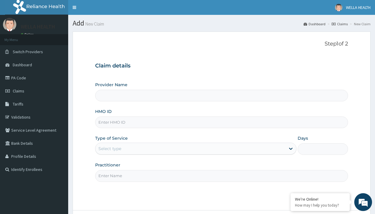
type input "WellaHealth(TELEMEDICINE)"
